Goal: Find specific page/section: Find specific page/section

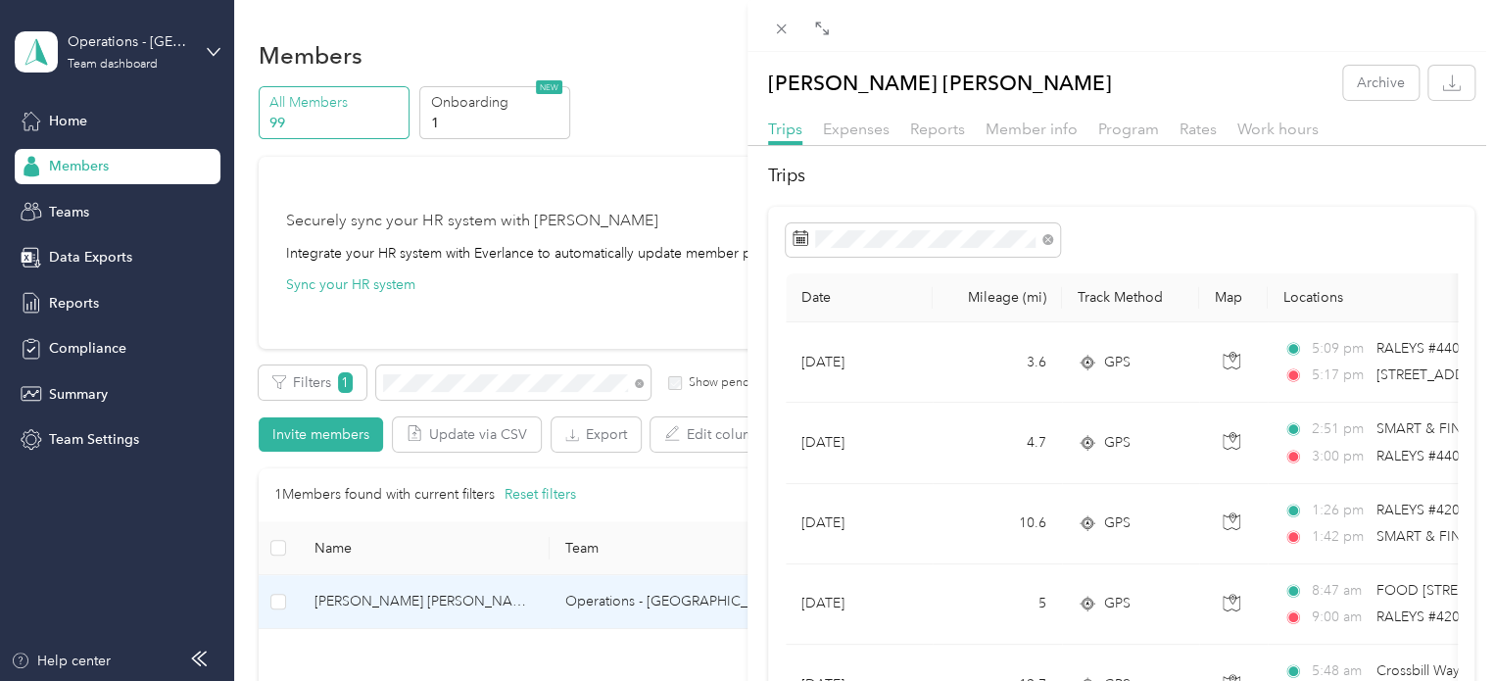
click at [422, 388] on div "[PERSON_NAME] [PERSON_NAME] Archive Trips Expenses Reports Member info Program …" at bounding box center [747, 340] width 1495 height 681
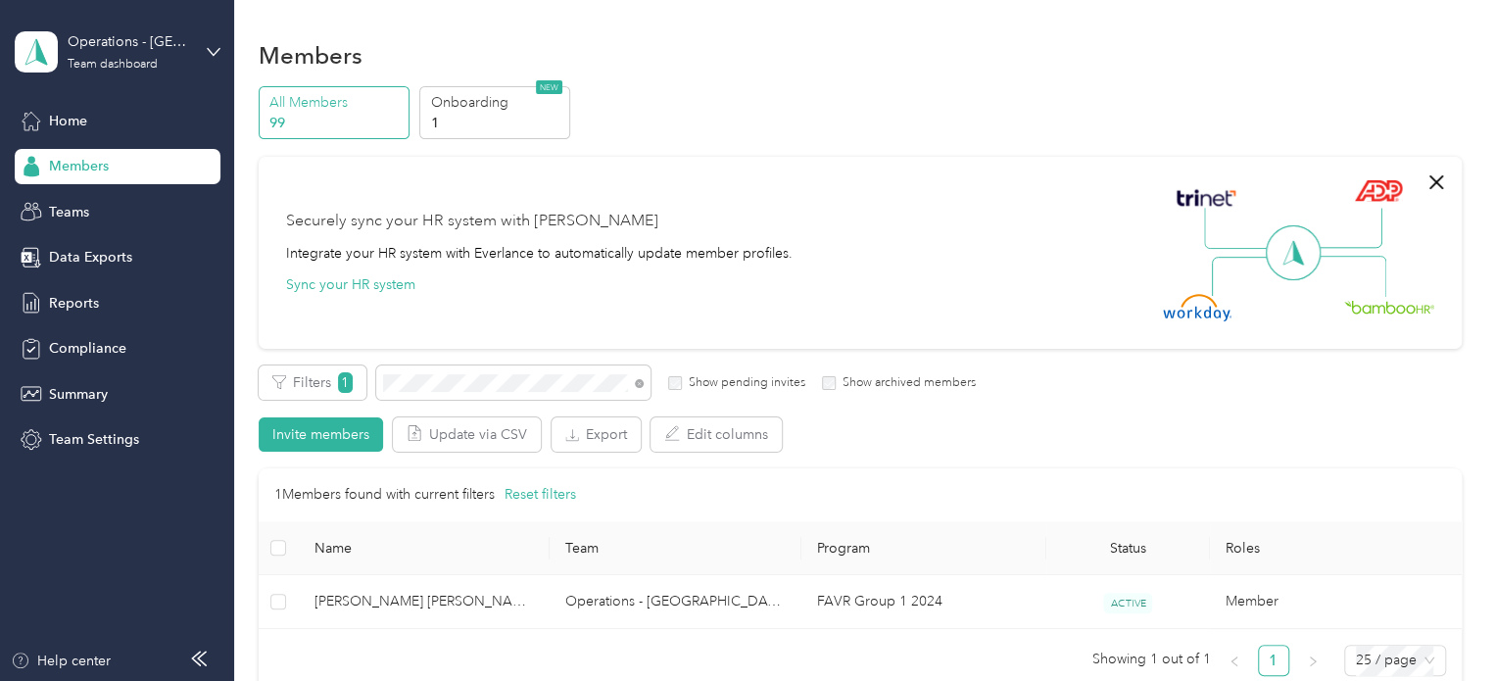
click at [422, 388] on div at bounding box center [747, 340] width 1495 height 681
click at [423, 377] on div at bounding box center [747, 340] width 1495 height 681
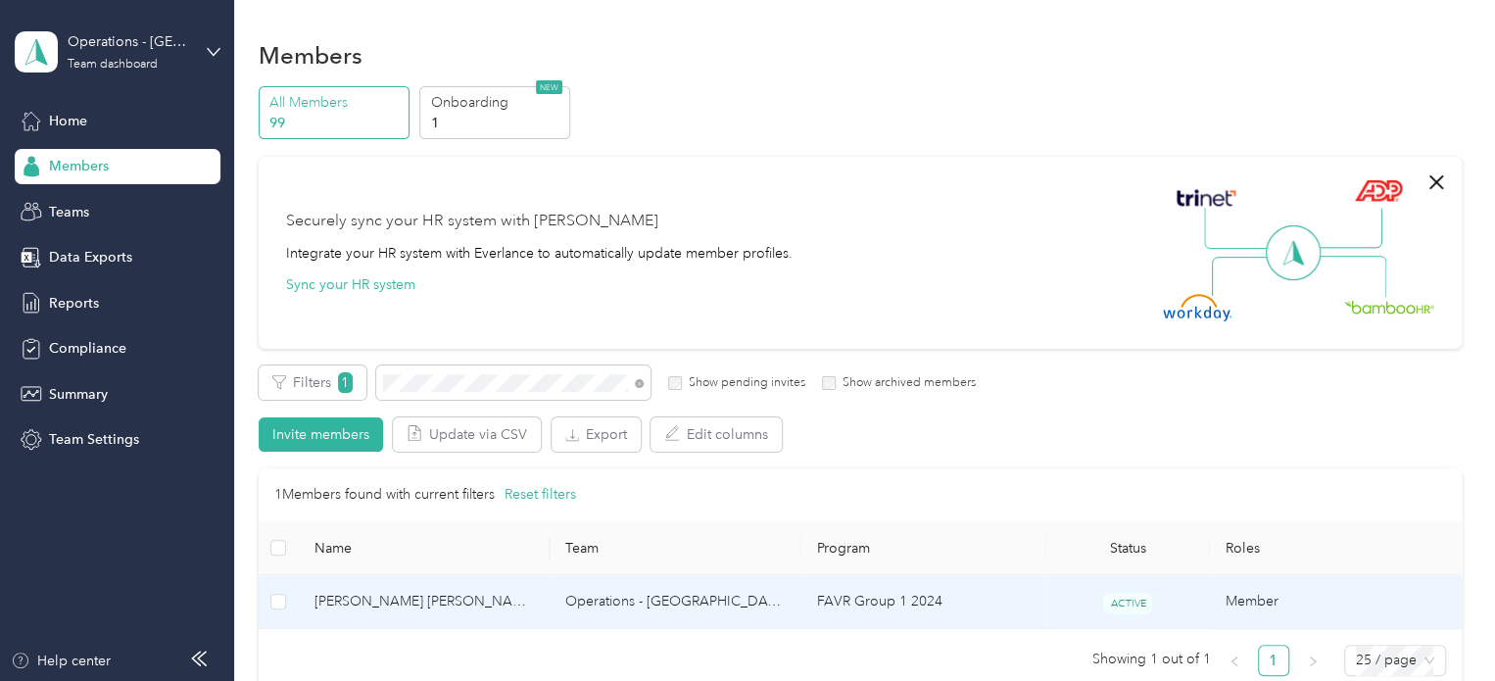
click at [363, 603] on span "[PERSON_NAME] [PERSON_NAME]" at bounding box center [425, 602] width 220 height 22
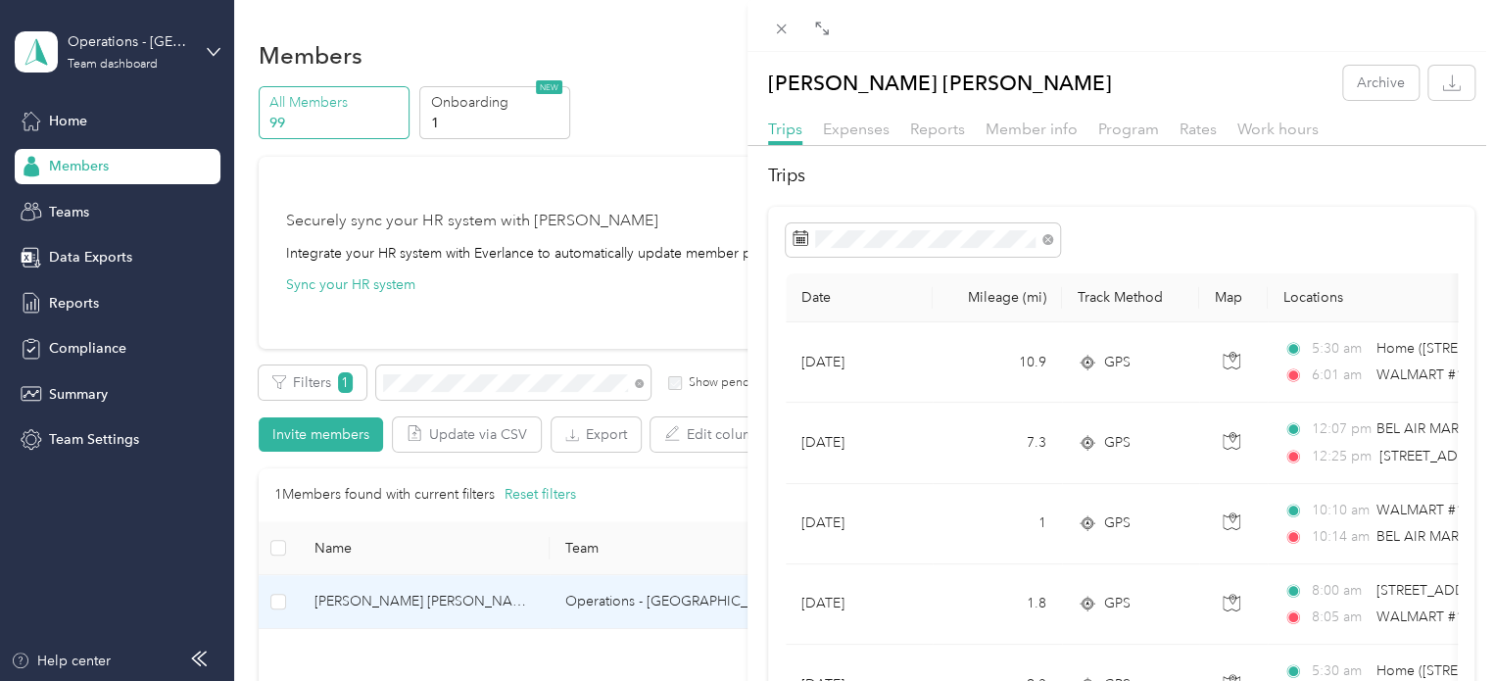
click at [419, 379] on div "[PERSON_NAME] [PERSON_NAME] Archive Trips Expenses Reports Member info Program …" at bounding box center [747, 340] width 1495 height 681
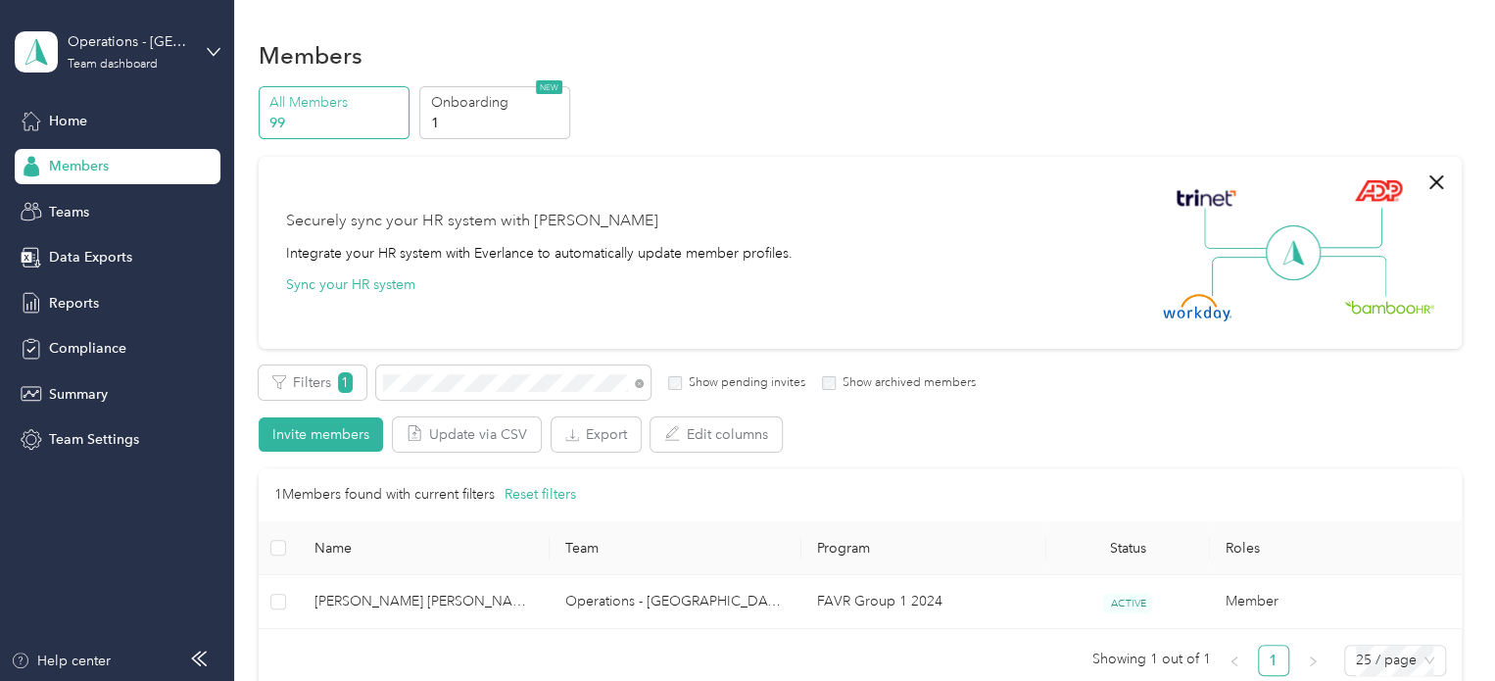
click at [419, 680] on div "Drag to resize Click to close [PERSON_NAME] [PERSON_NAME] Archive Trips Expense…" at bounding box center [742, 681] width 1485 height 0
click at [419, 380] on div at bounding box center [747, 340] width 1495 height 681
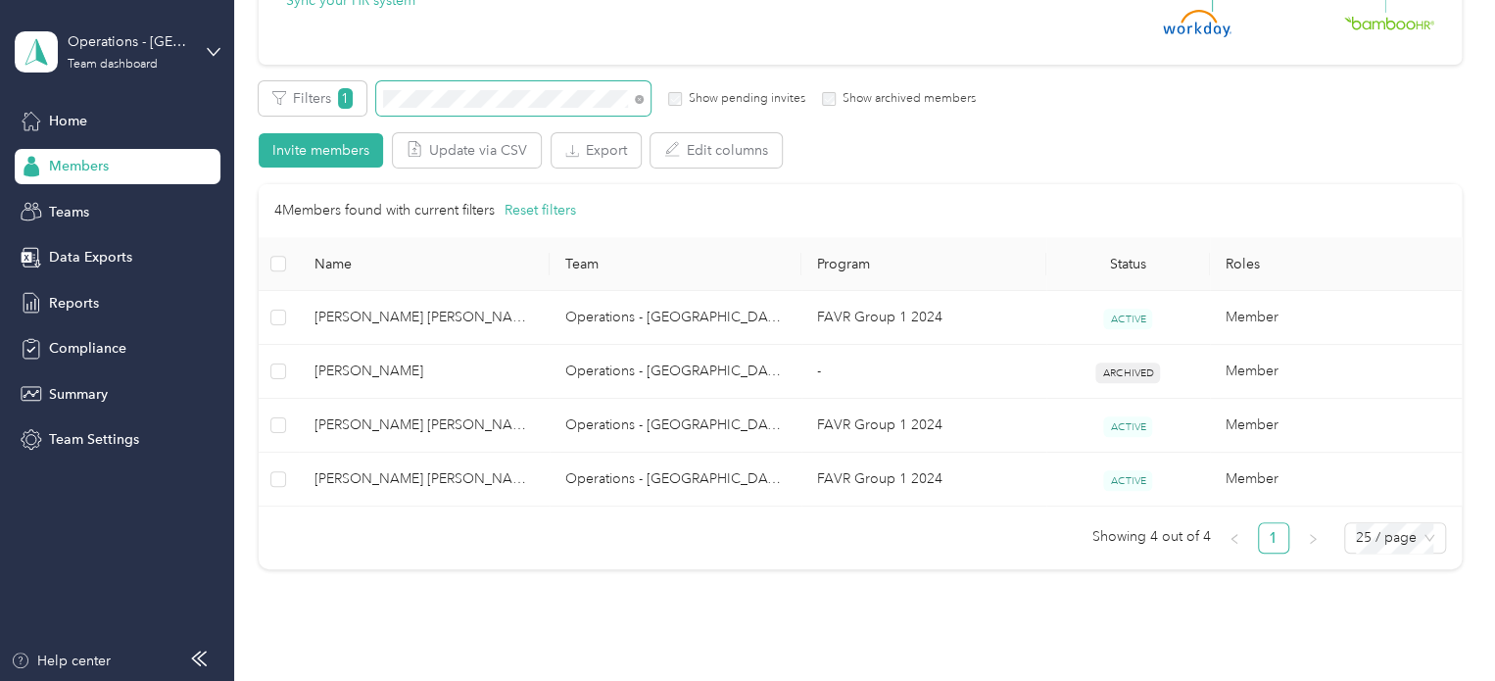
scroll to position [294, 0]
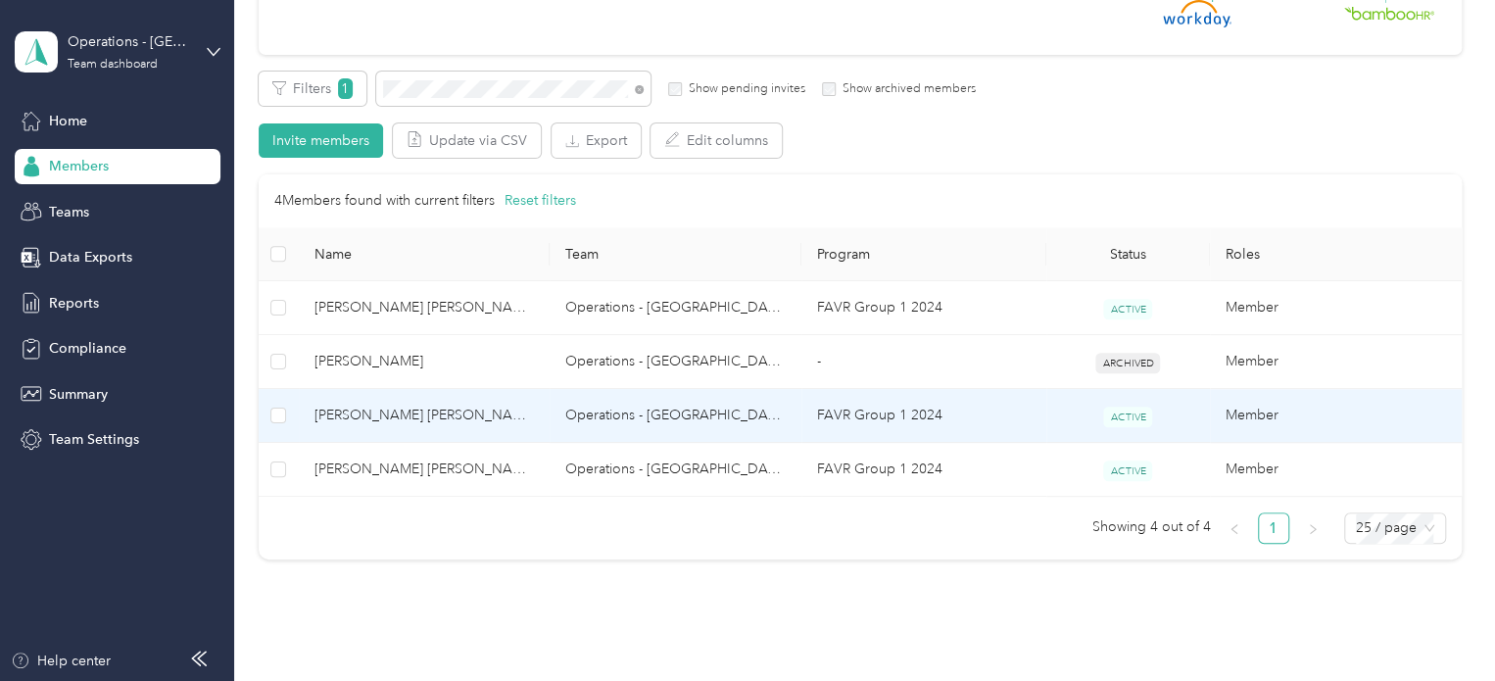
click at [346, 408] on span "[PERSON_NAME] [PERSON_NAME]" at bounding box center [425, 416] width 220 height 22
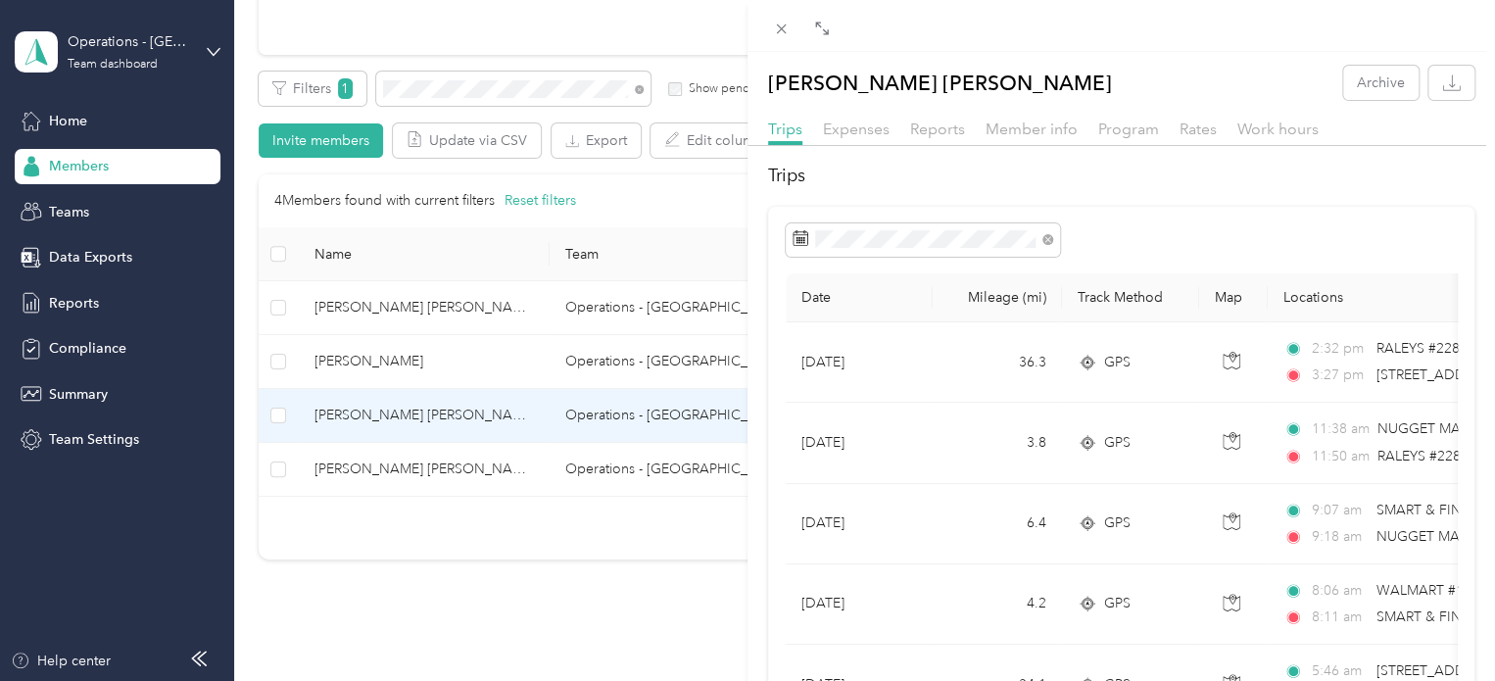
click at [425, 97] on div "[PERSON_NAME] [PERSON_NAME] Archive Trips Expenses Reports Member info Program …" at bounding box center [747, 340] width 1495 height 681
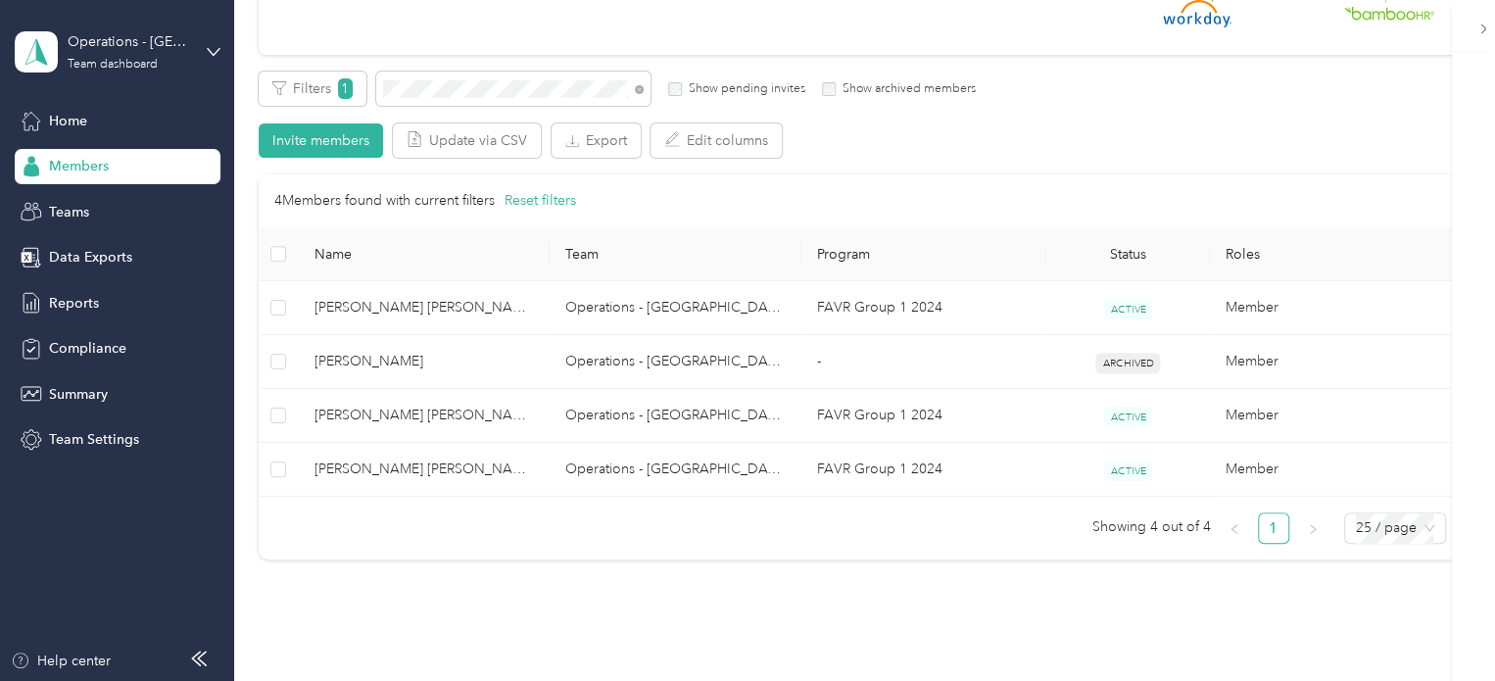
click at [426, 97] on div at bounding box center [747, 340] width 1495 height 681
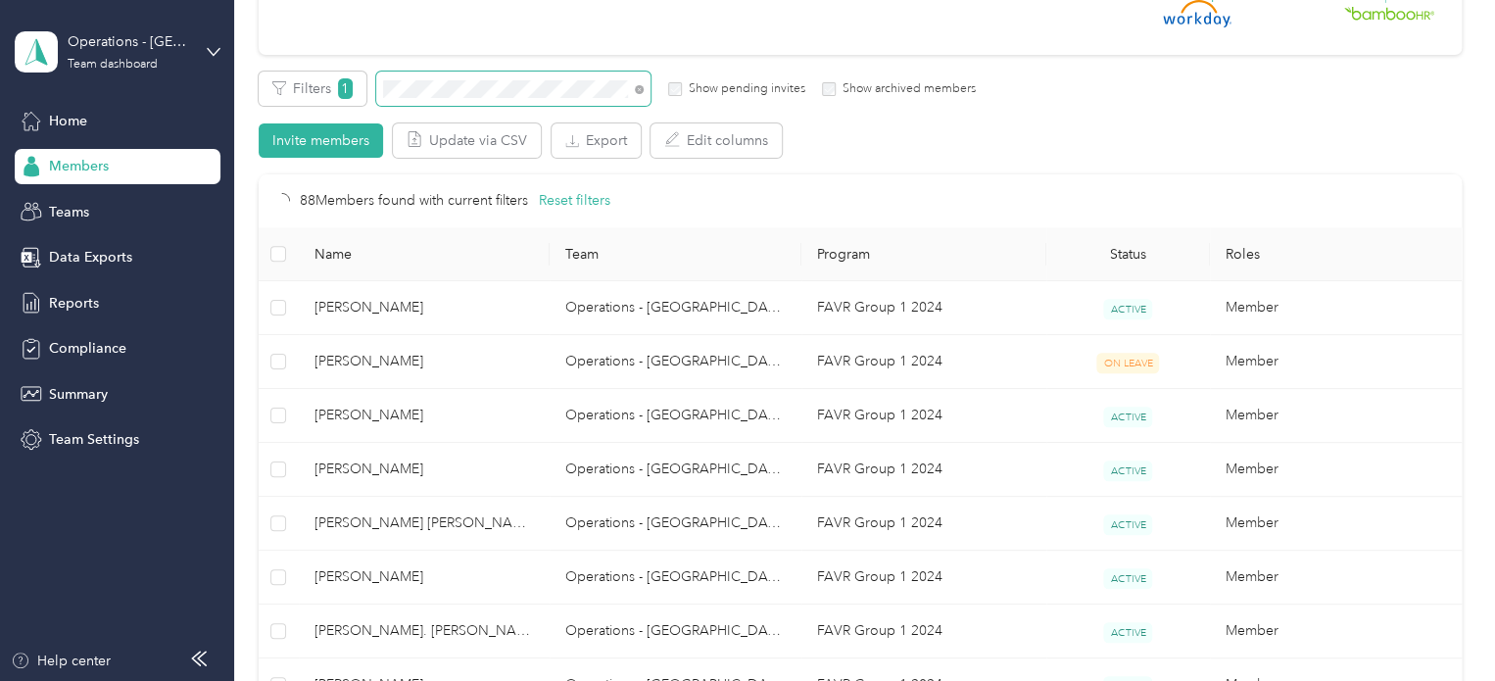
scroll to position [229, 0]
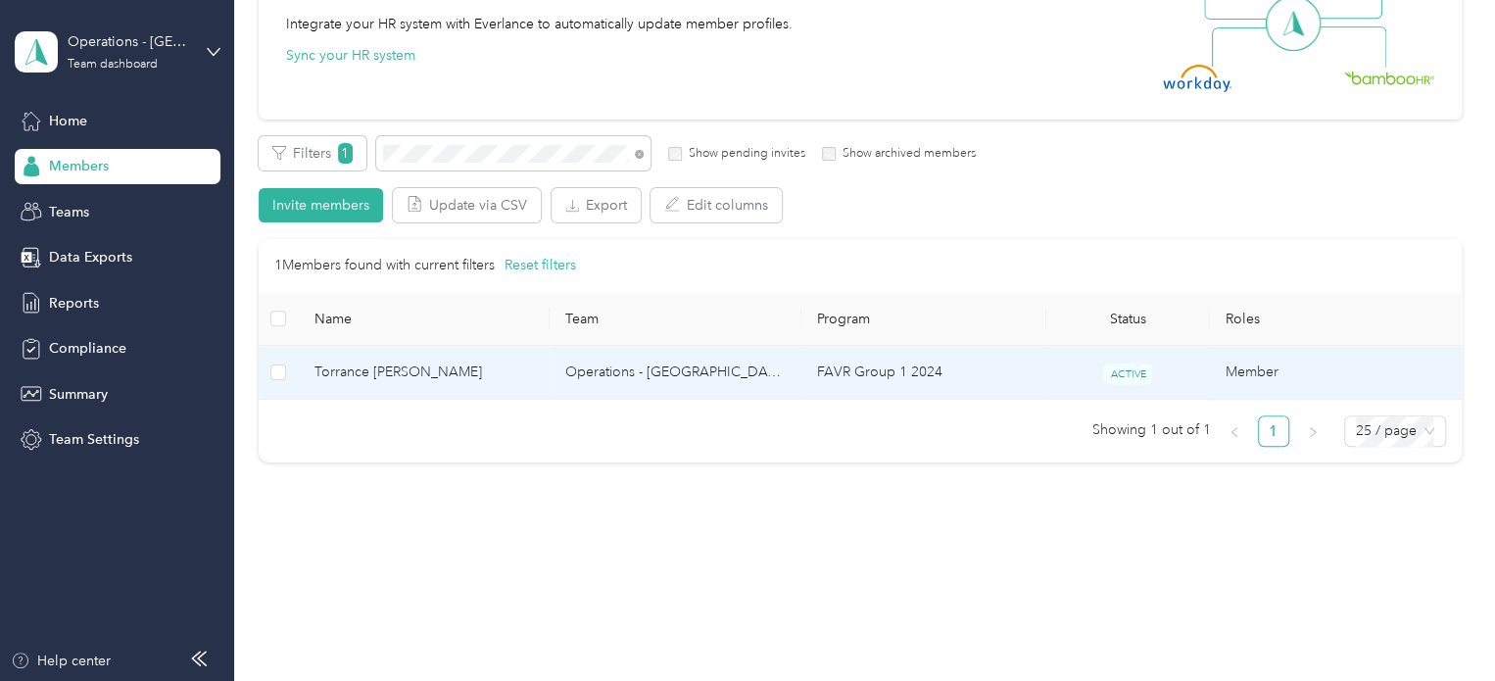
click at [418, 365] on span "Torrance [PERSON_NAME]" at bounding box center [425, 373] width 220 height 22
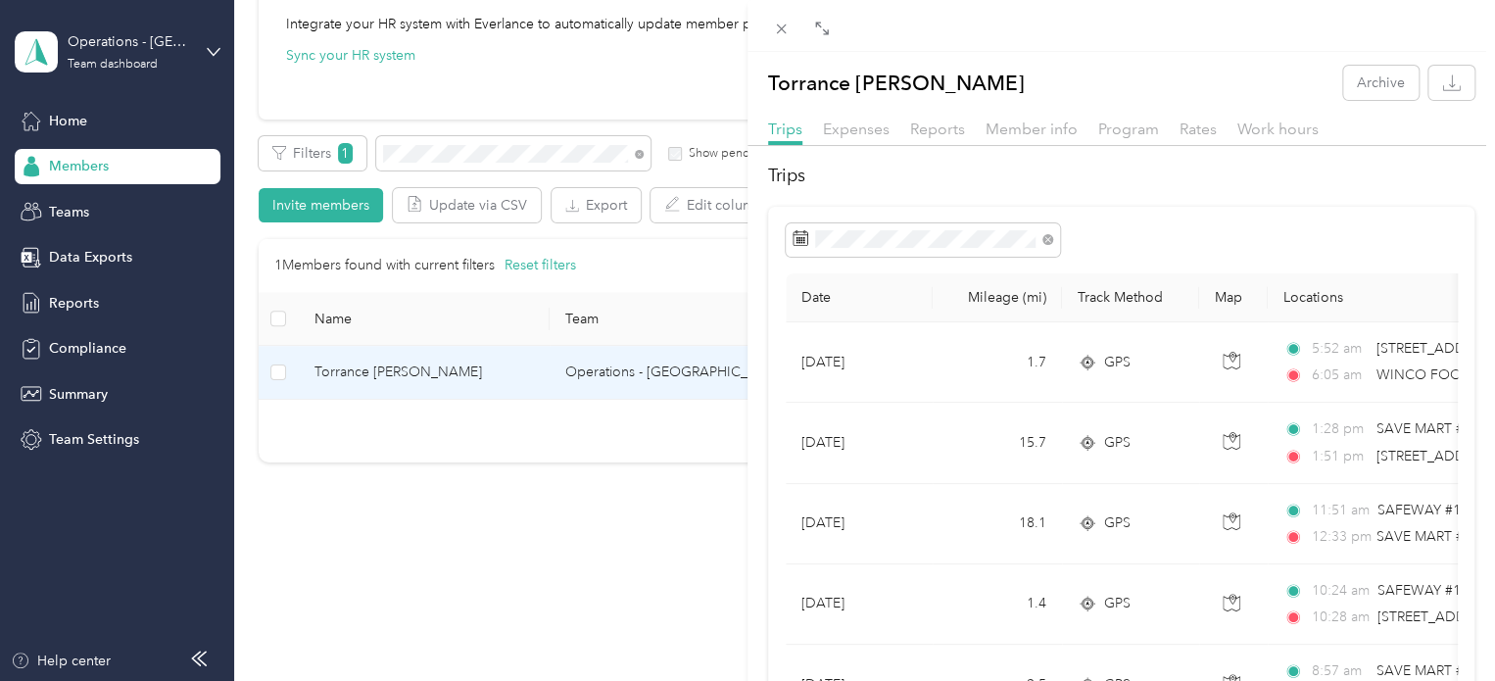
click at [419, 144] on div "Torrance [PERSON_NAME] Archive Trips Expenses Reports Member info Program Rates…" at bounding box center [747, 340] width 1495 height 681
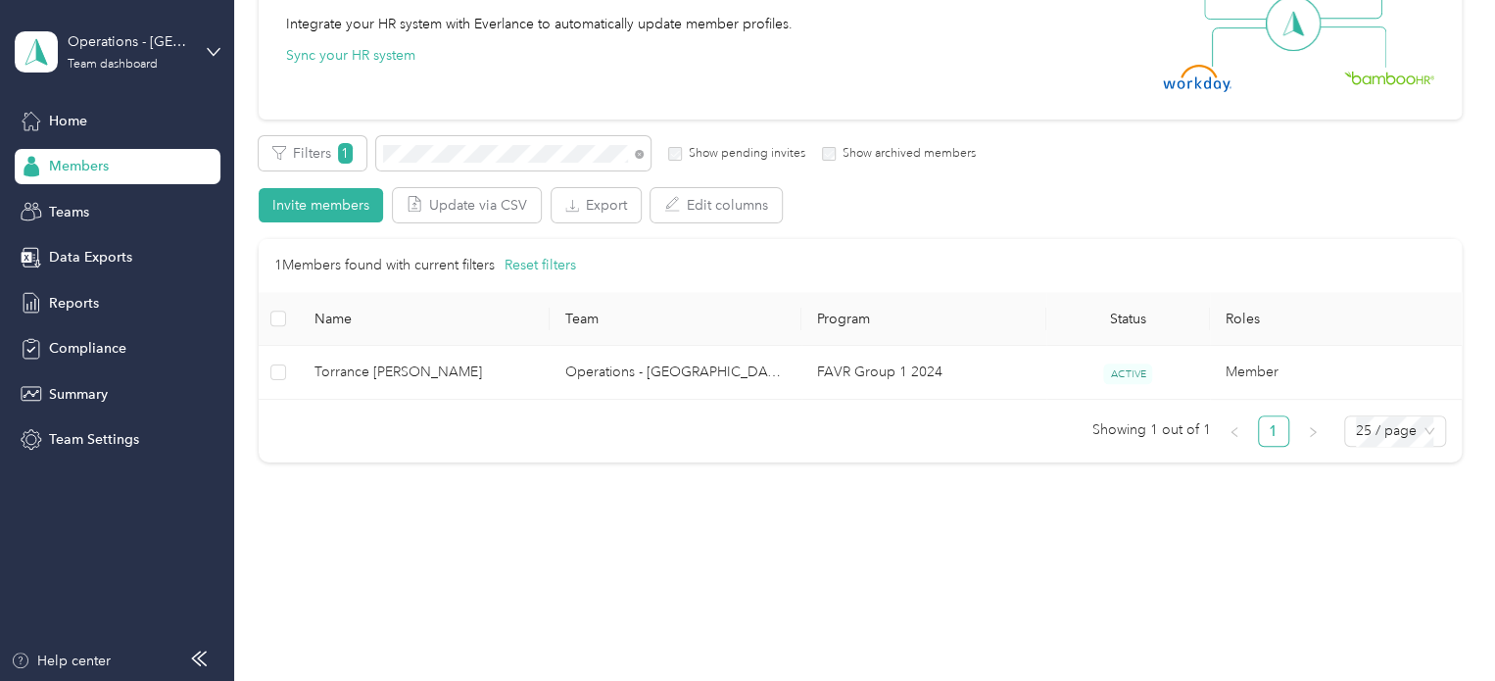
click at [422, 151] on div at bounding box center [747, 340] width 1495 height 681
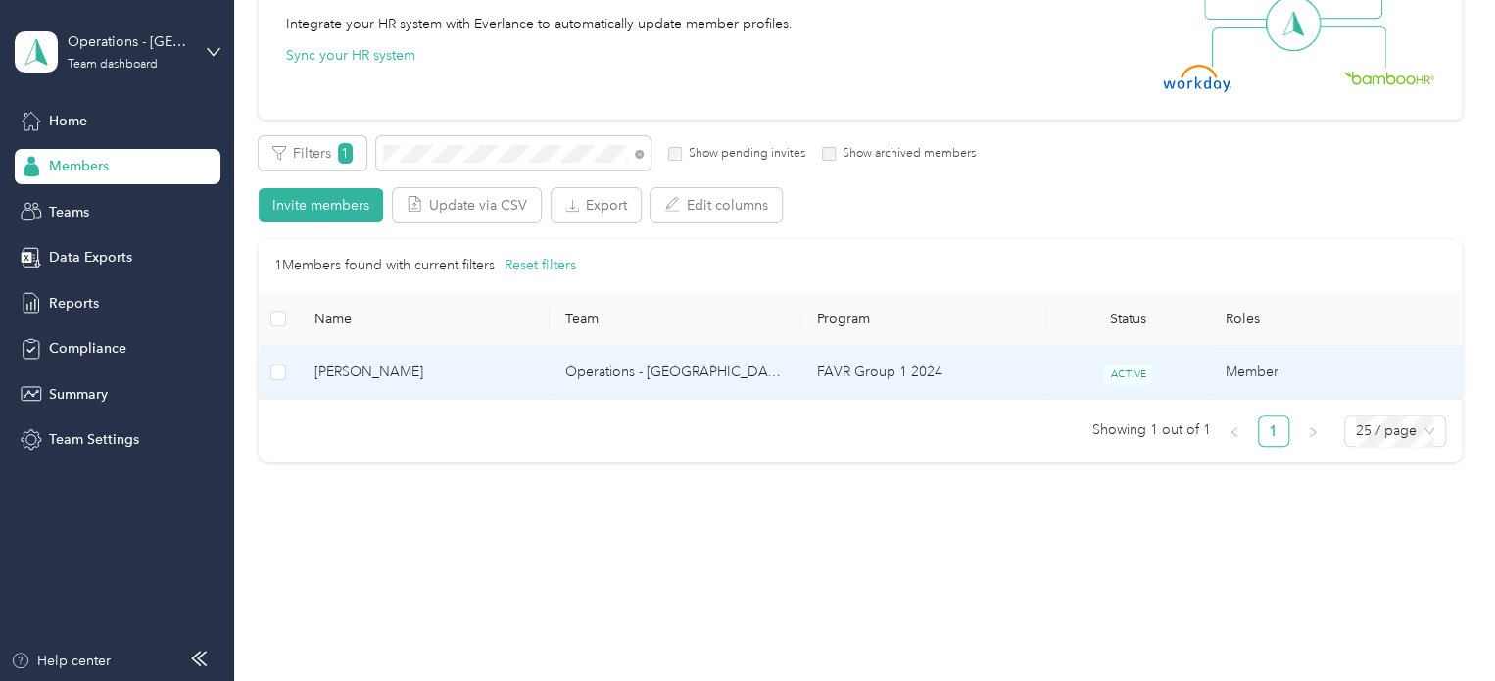
click at [402, 362] on span "[PERSON_NAME]" at bounding box center [425, 373] width 220 height 22
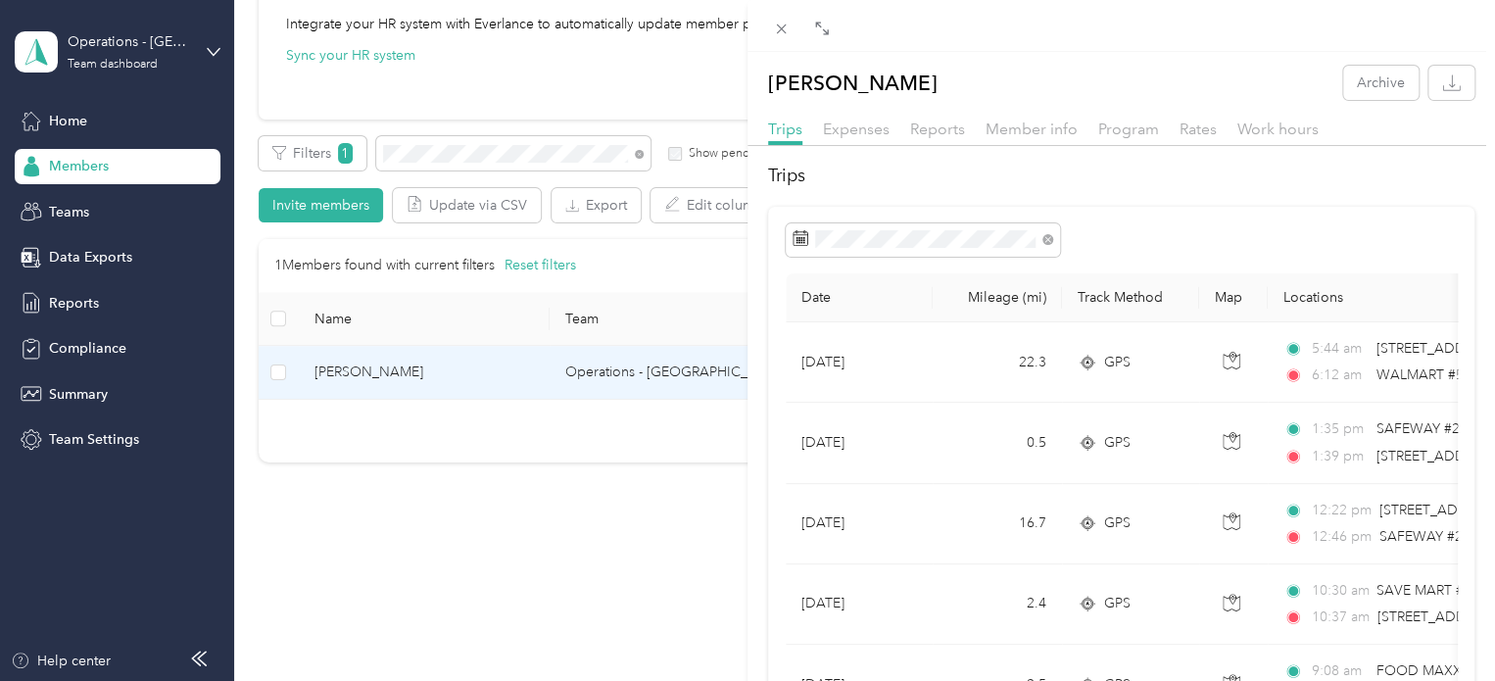
click at [430, 160] on div "[PERSON_NAME] Archive Trips Expenses Reports Member info Program Rates Work hou…" at bounding box center [747, 340] width 1495 height 681
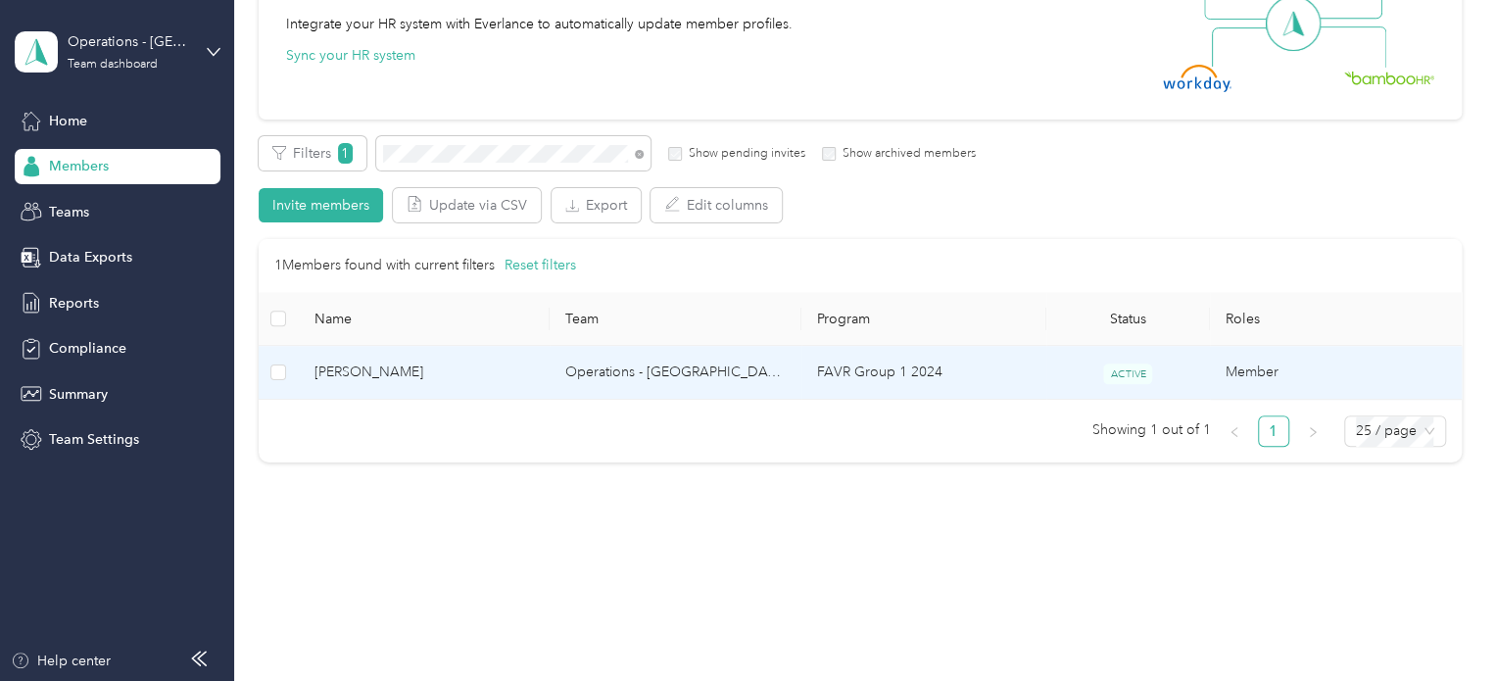
click at [431, 680] on div "Drag to resize Click to close [PERSON_NAME] Archive Trips Expenses Reports Memb…" at bounding box center [742, 681] width 1485 height 0
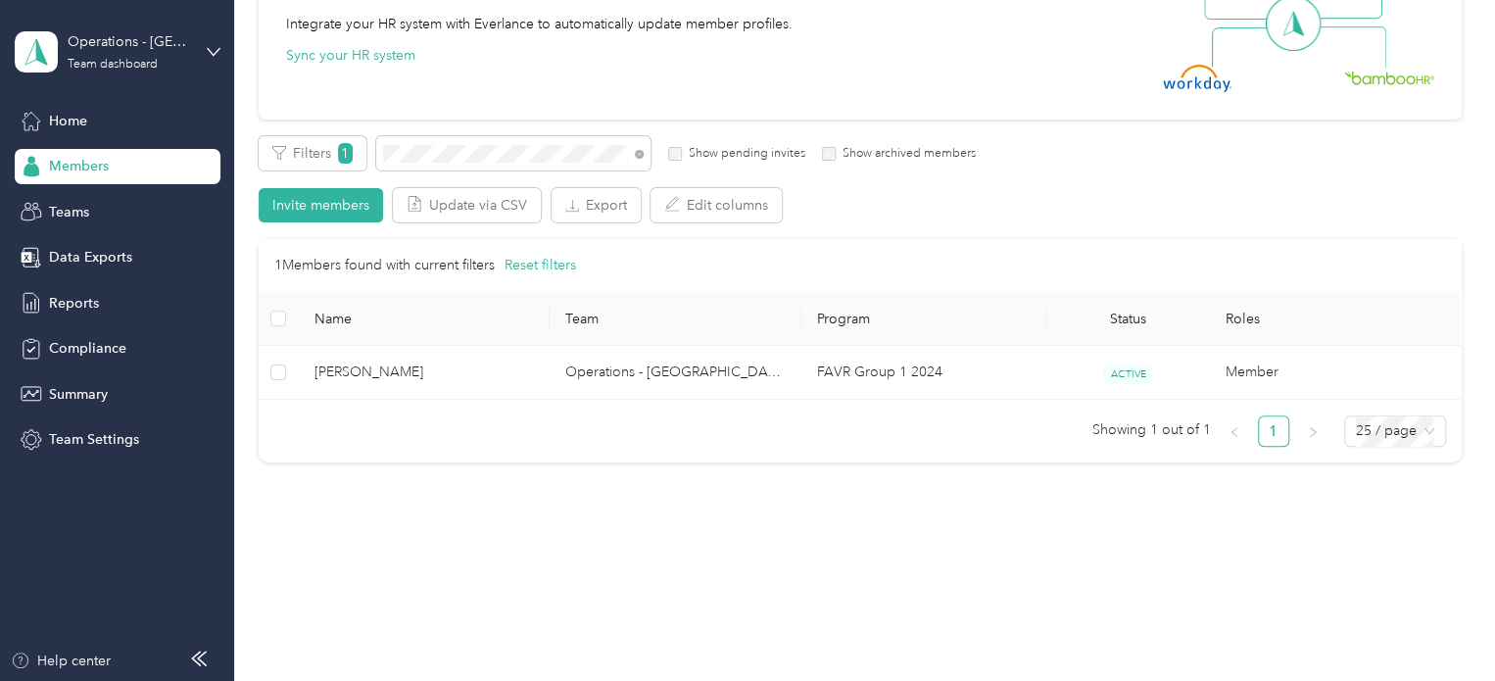
click at [431, 160] on div at bounding box center [747, 340] width 1495 height 681
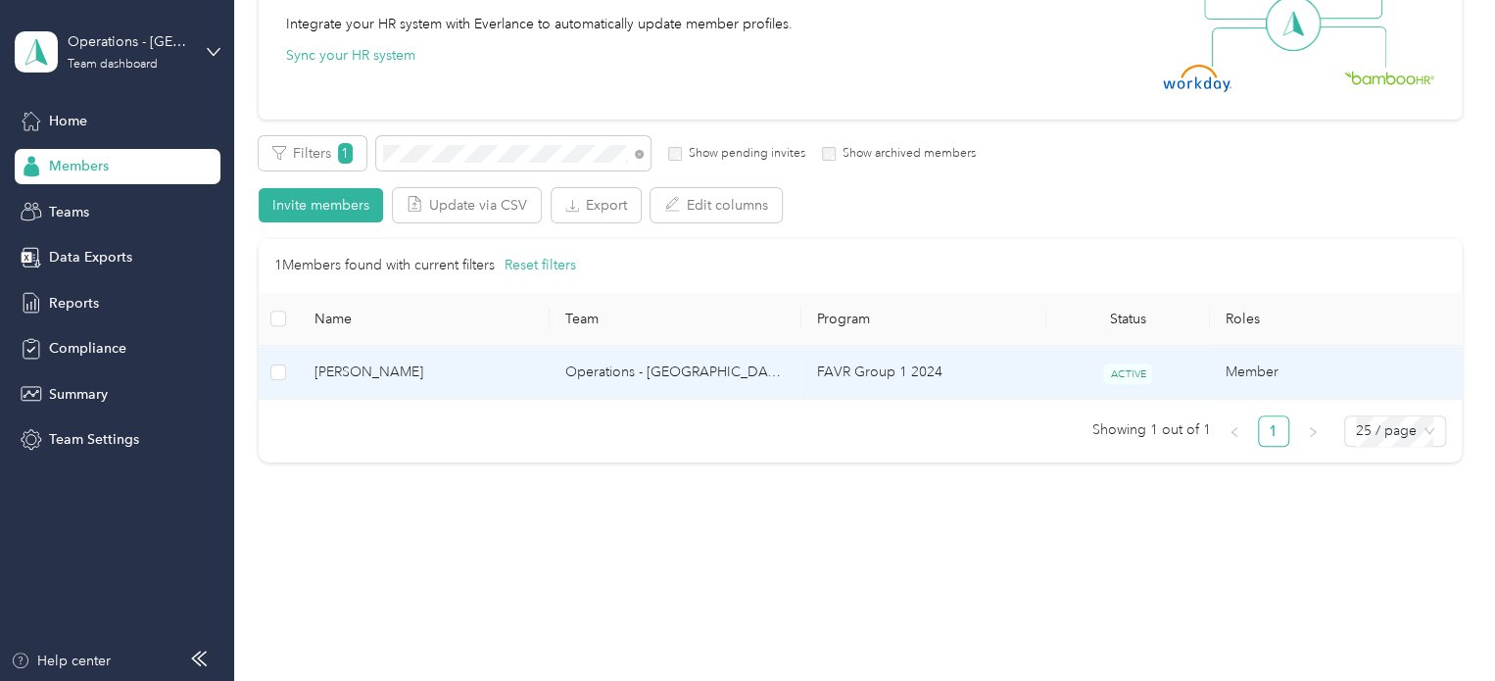
click at [376, 373] on span "[PERSON_NAME]" at bounding box center [425, 373] width 220 height 22
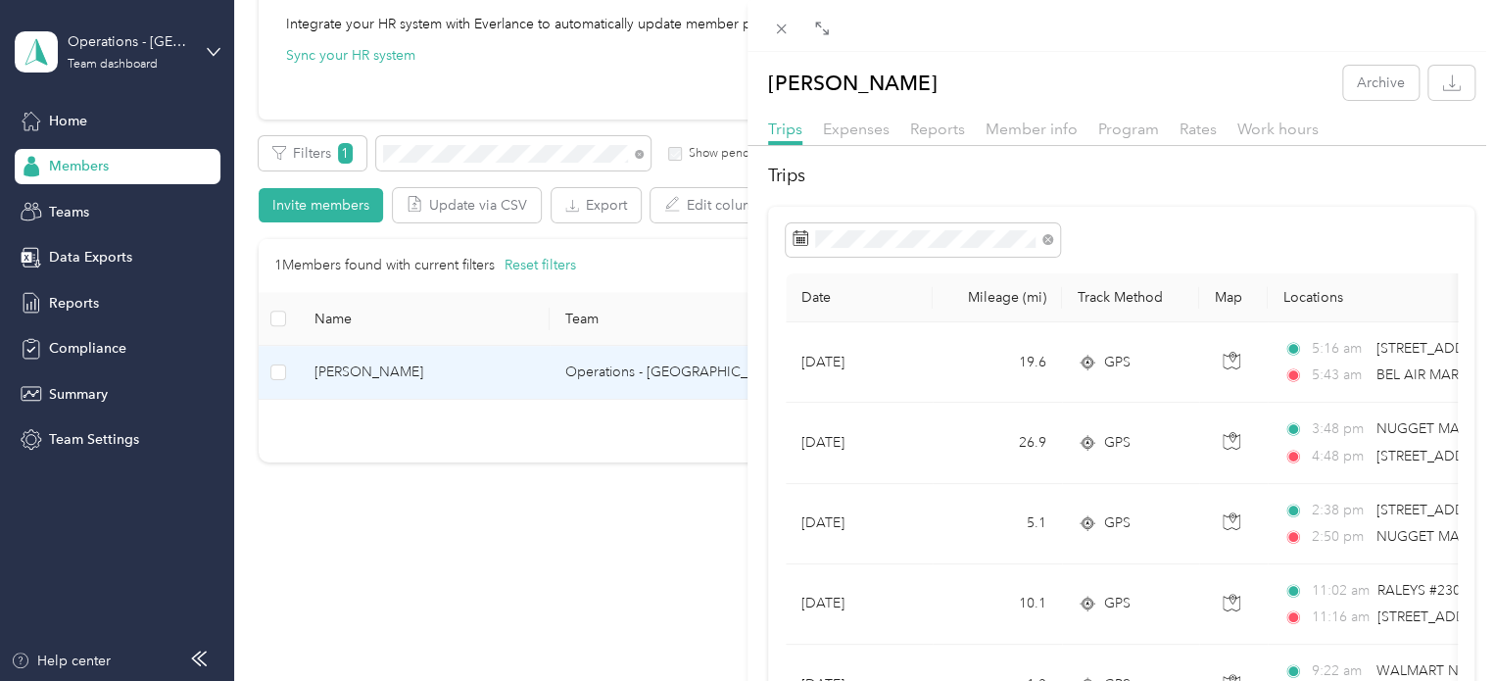
click at [443, 150] on div "[PERSON_NAME] Archive Trips Expenses Reports Member info Program Rates Work hou…" at bounding box center [747, 340] width 1495 height 681
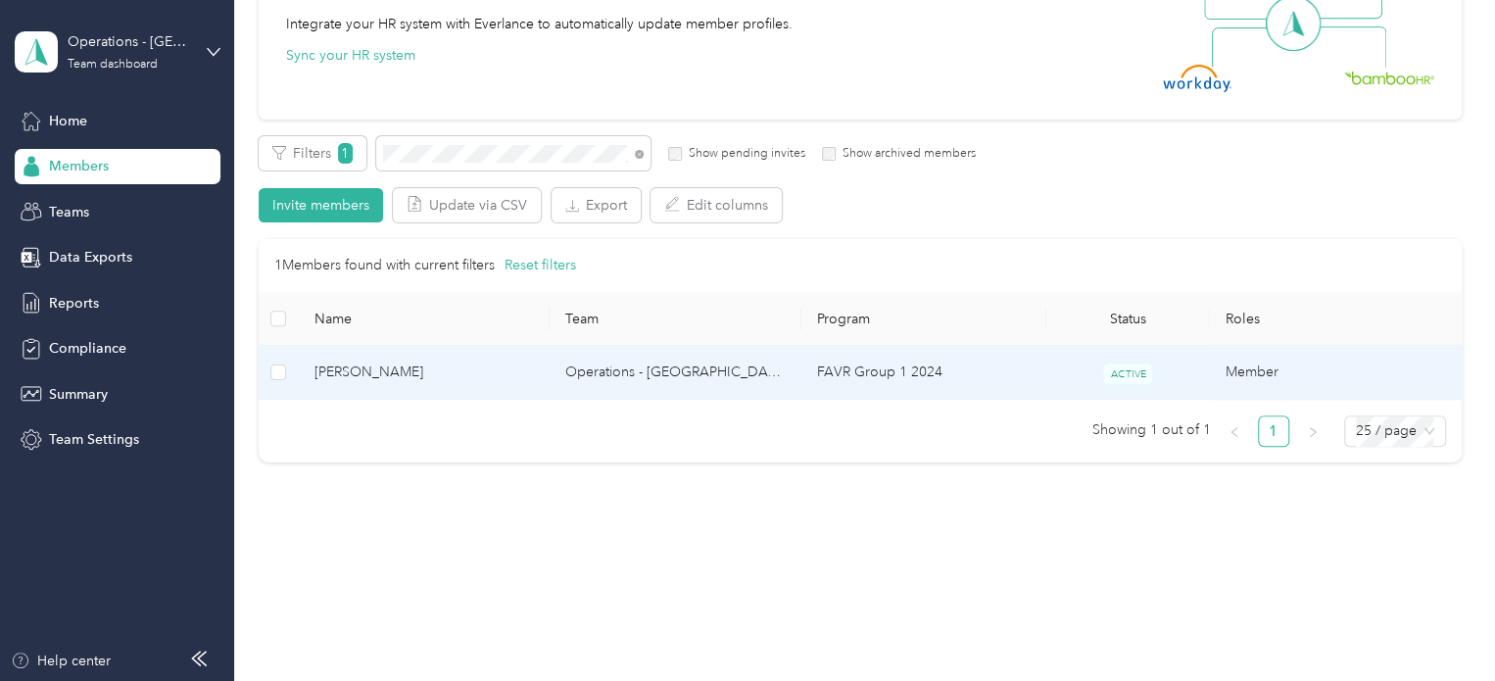
click at [443, 150] on div at bounding box center [747, 340] width 1495 height 681
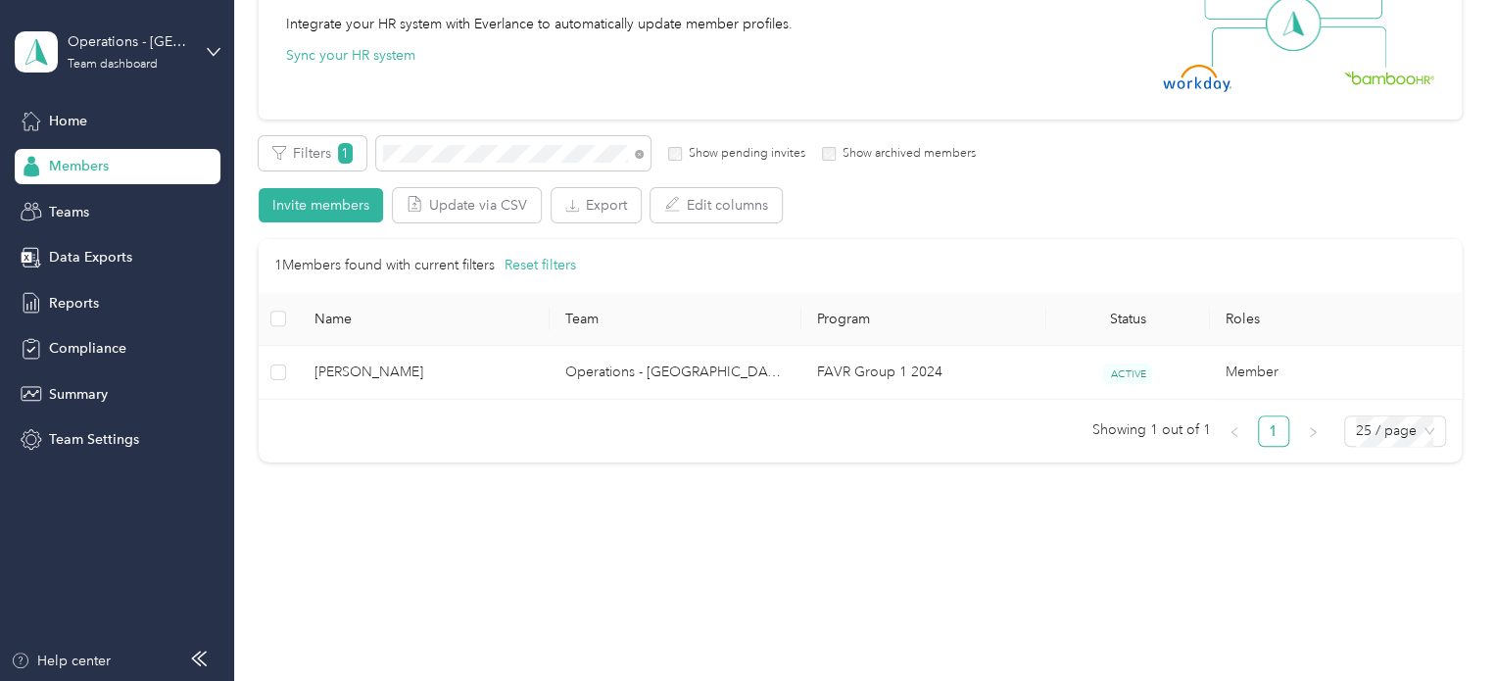
click at [443, 150] on div at bounding box center [747, 340] width 1495 height 681
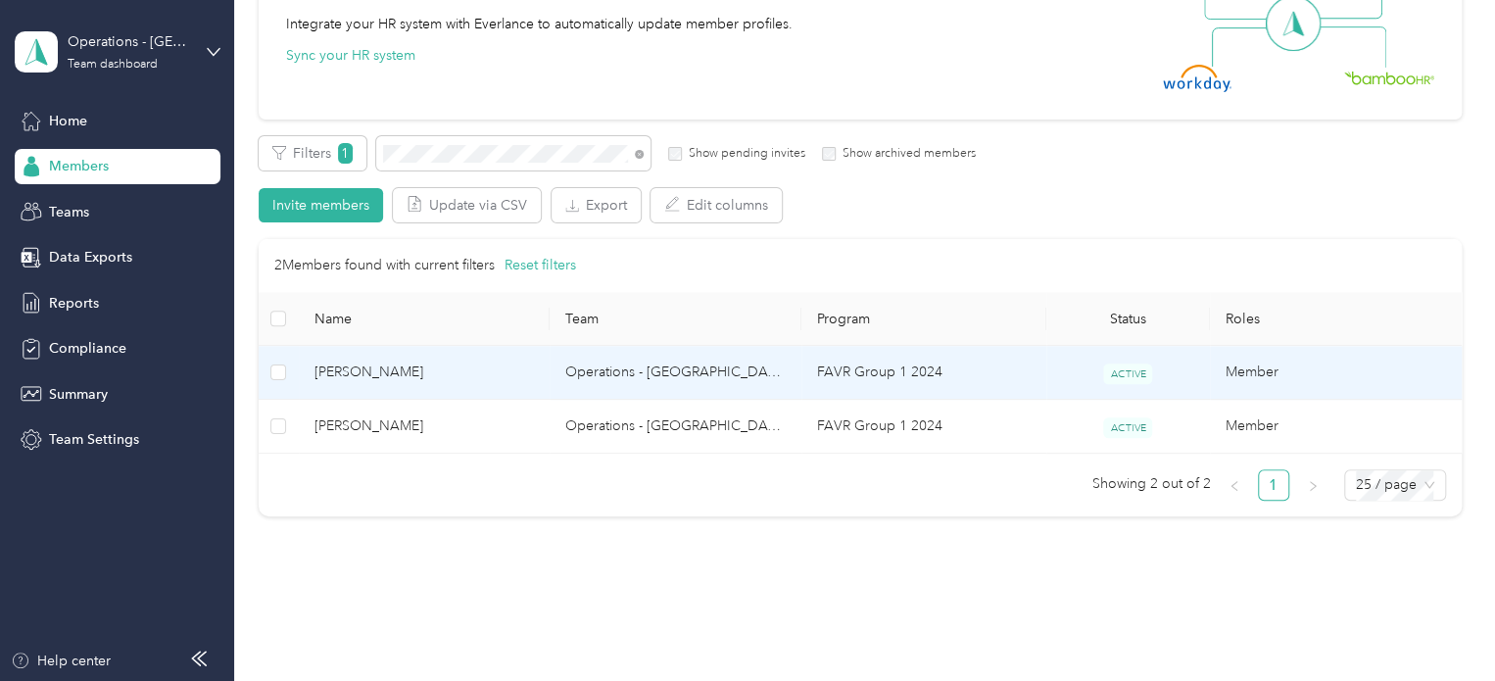
click at [430, 384] on td "[PERSON_NAME]" at bounding box center [425, 373] width 252 height 54
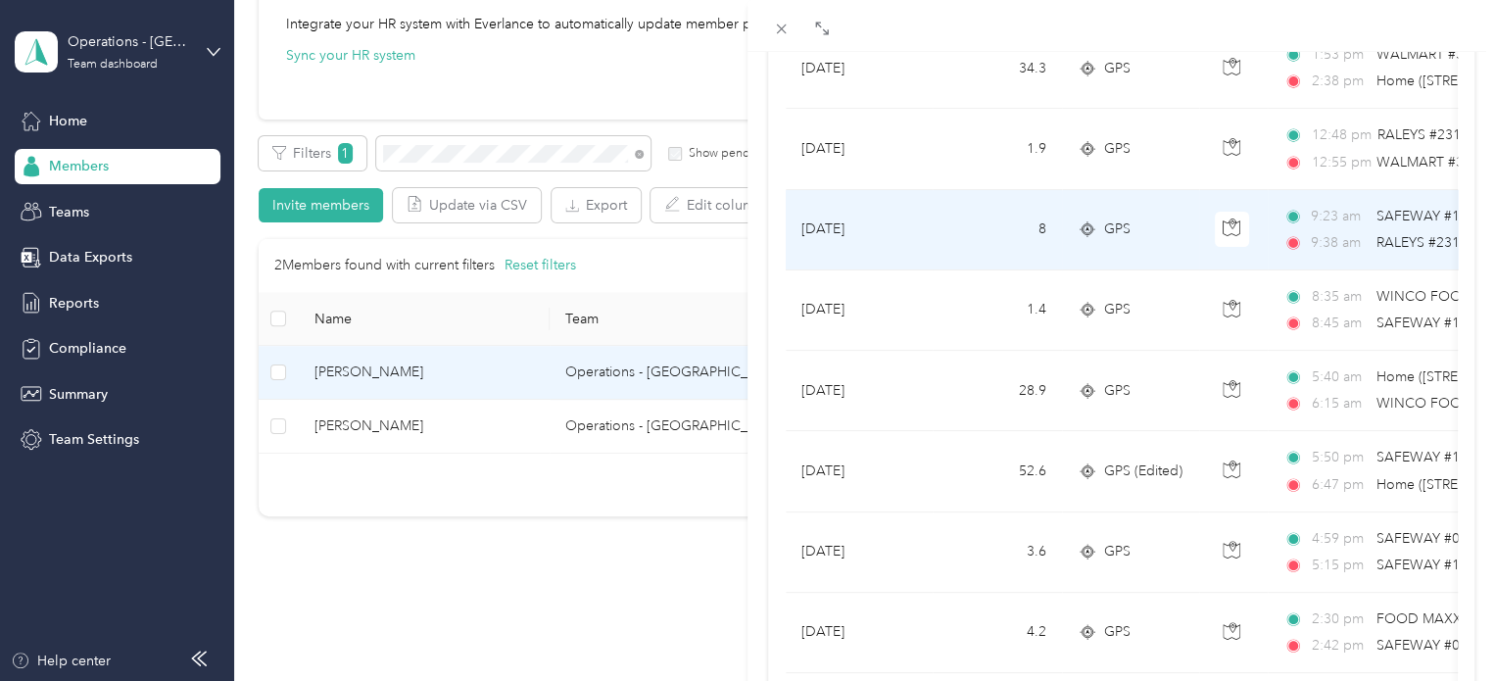
scroll to position [196, 0]
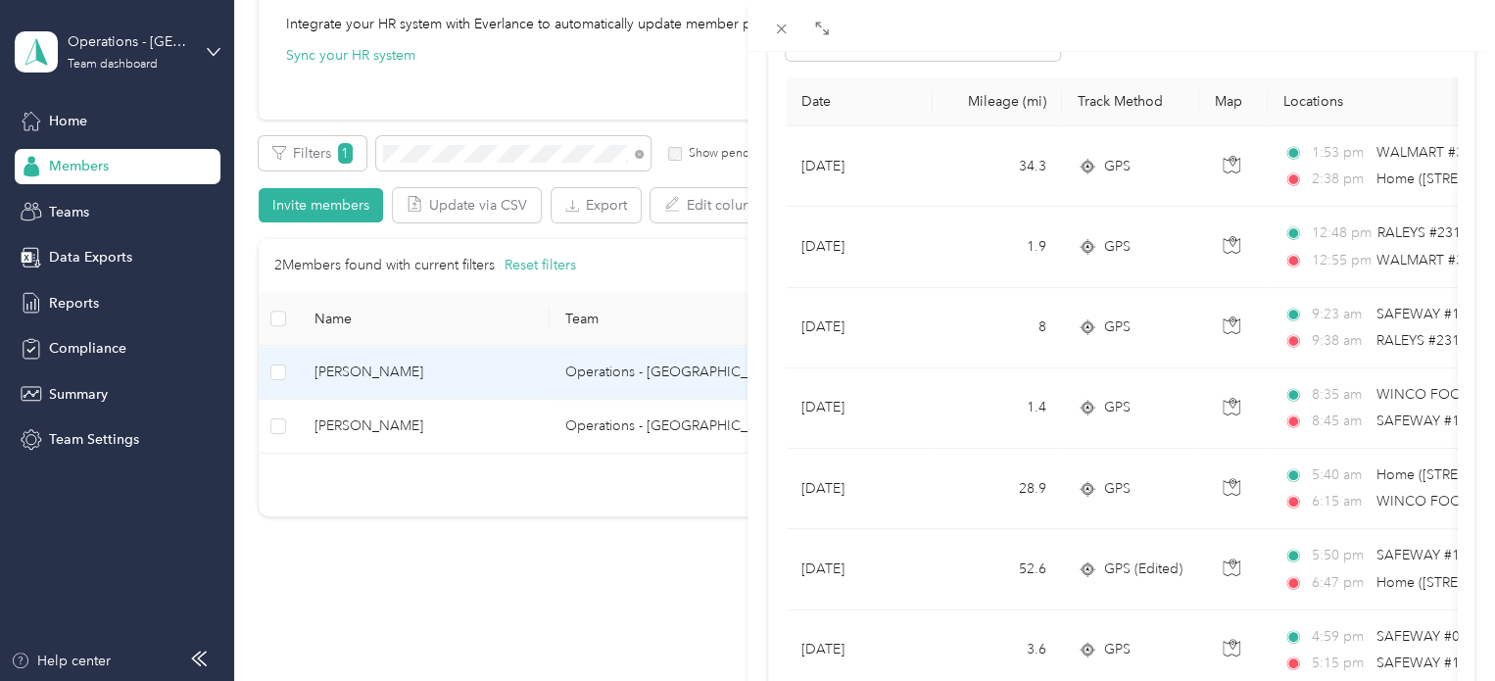
click at [461, 152] on div "[PERSON_NAME] Archive Trips Expenses Reports Member info Program Rates Work hou…" at bounding box center [747, 340] width 1495 height 681
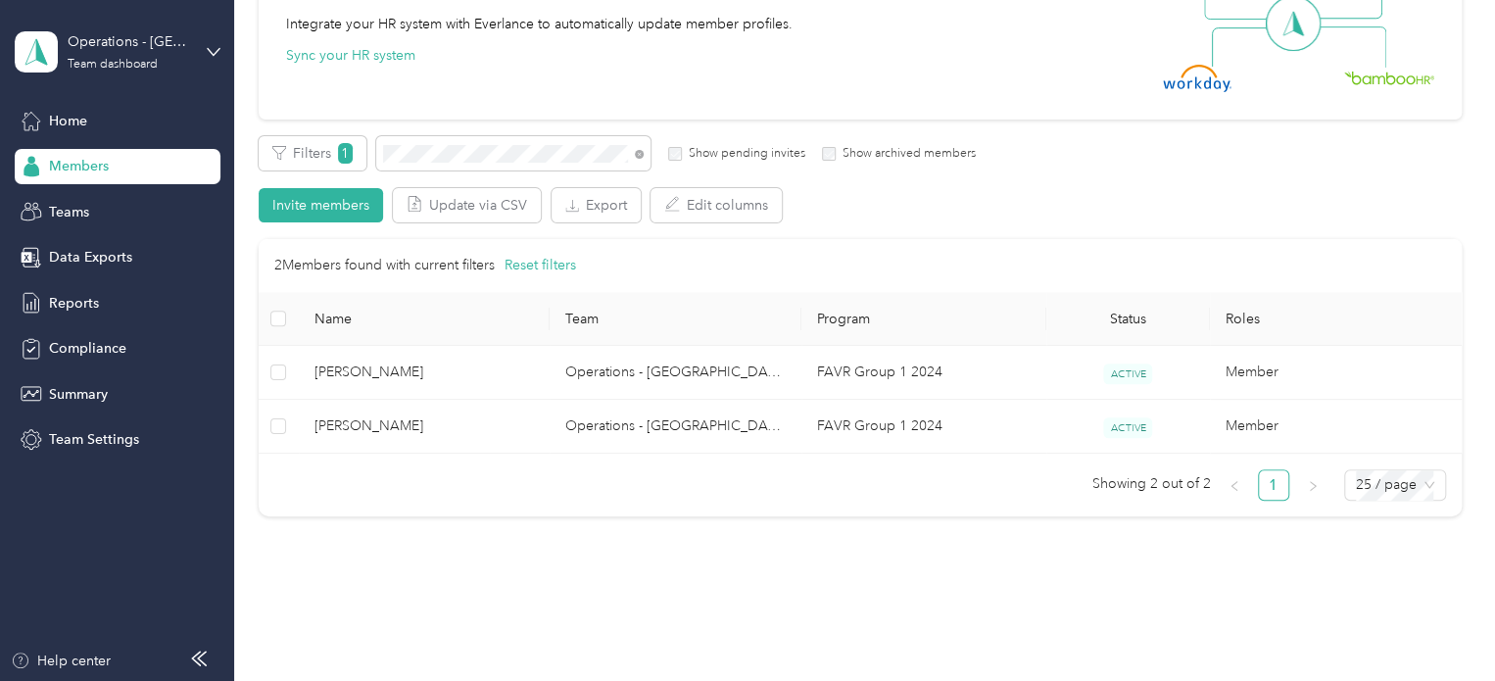
click at [461, 680] on div "Drag to resize Click to close [PERSON_NAME] Archive Trips Expenses Reports Memb…" at bounding box center [742, 681] width 1485 height 0
click at [461, 152] on div at bounding box center [747, 340] width 1495 height 681
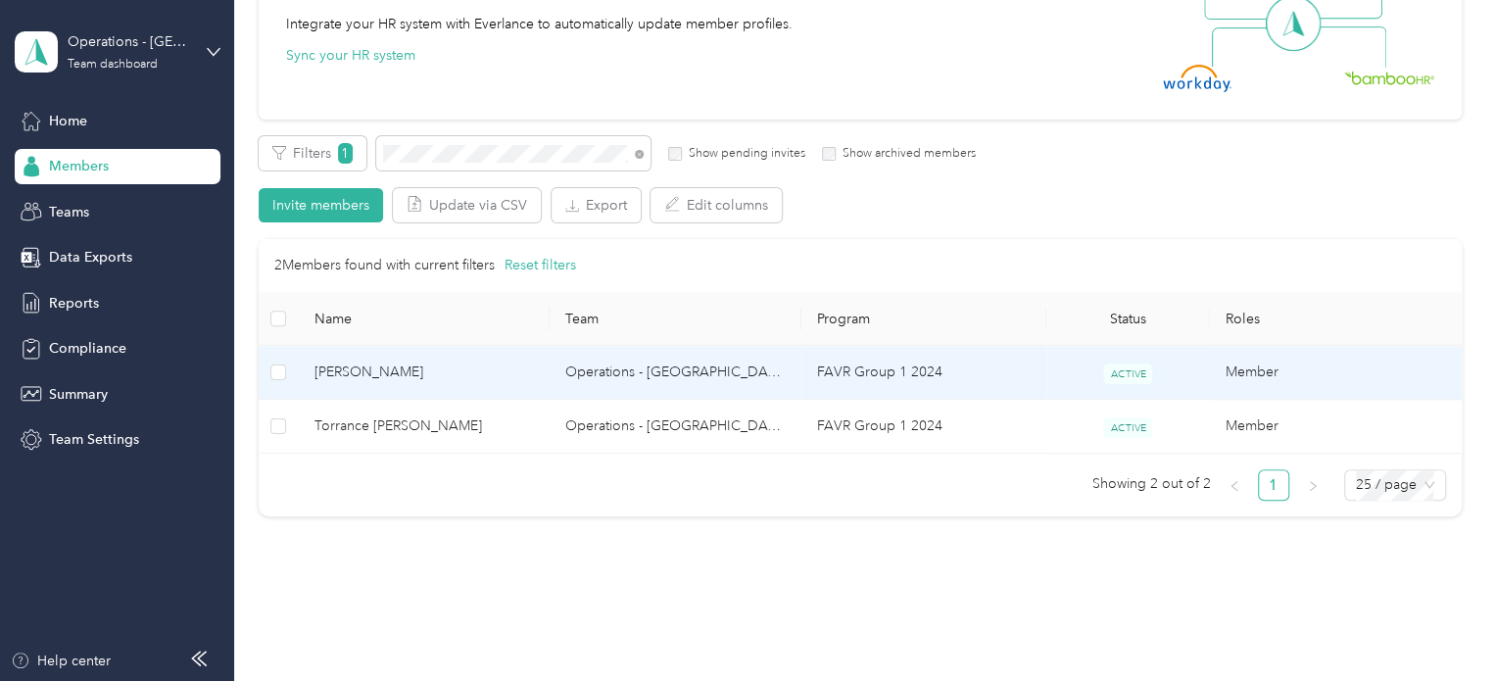
click at [436, 378] on span "[PERSON_NAME]" at bounding box center [425, 373] width 220 height 22
